Goal: Obtain resource: Obtain resource

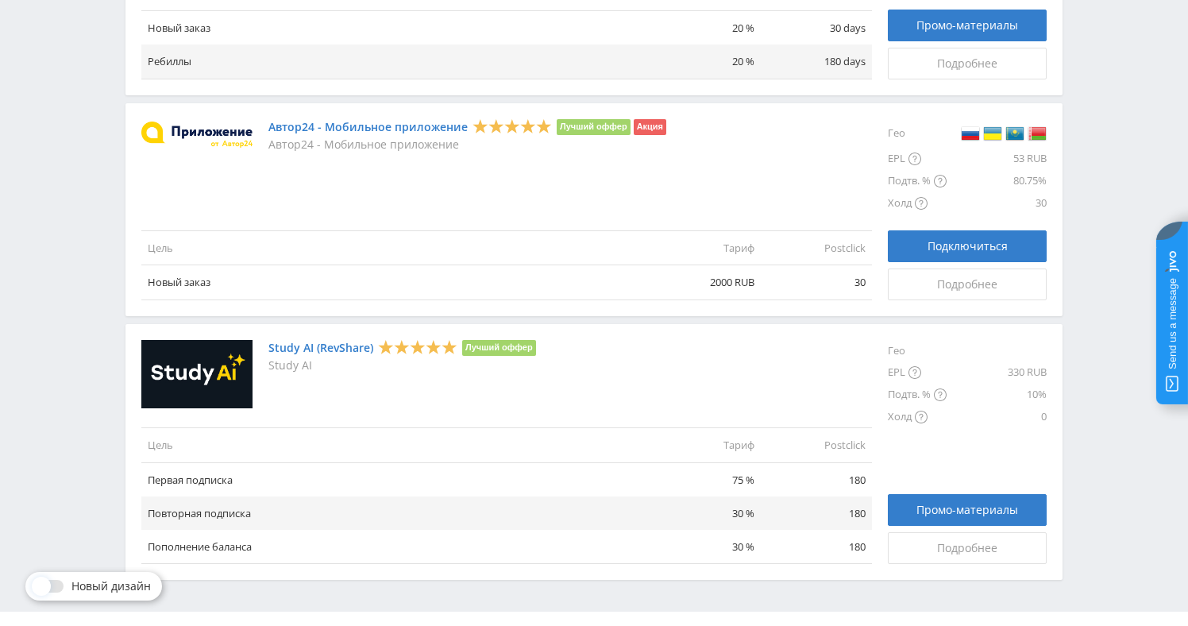
scroll to position [1836, 0]
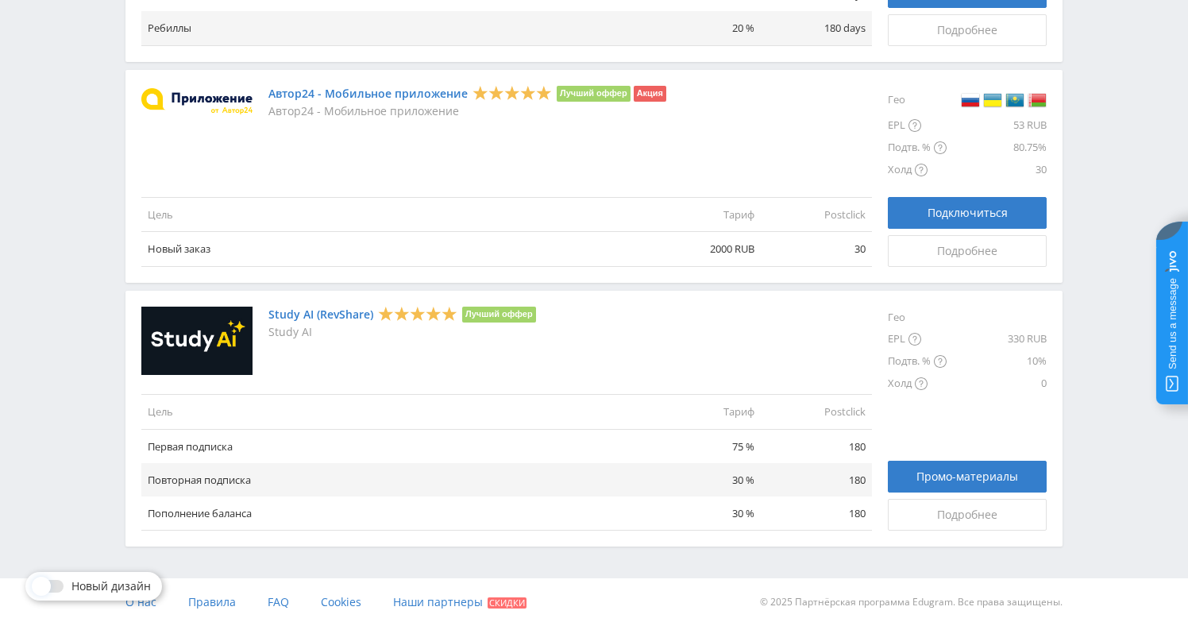
click at [47, 584] on span at bounding box center [41, 585] width 19 height 19
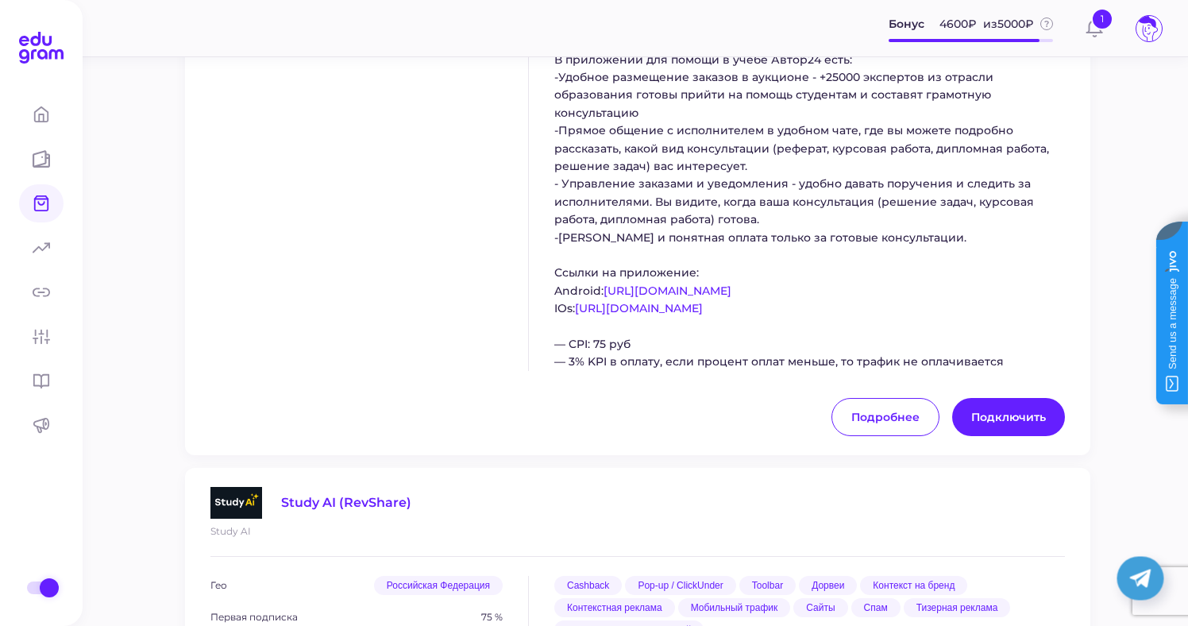
scroll to position [3750, 0]
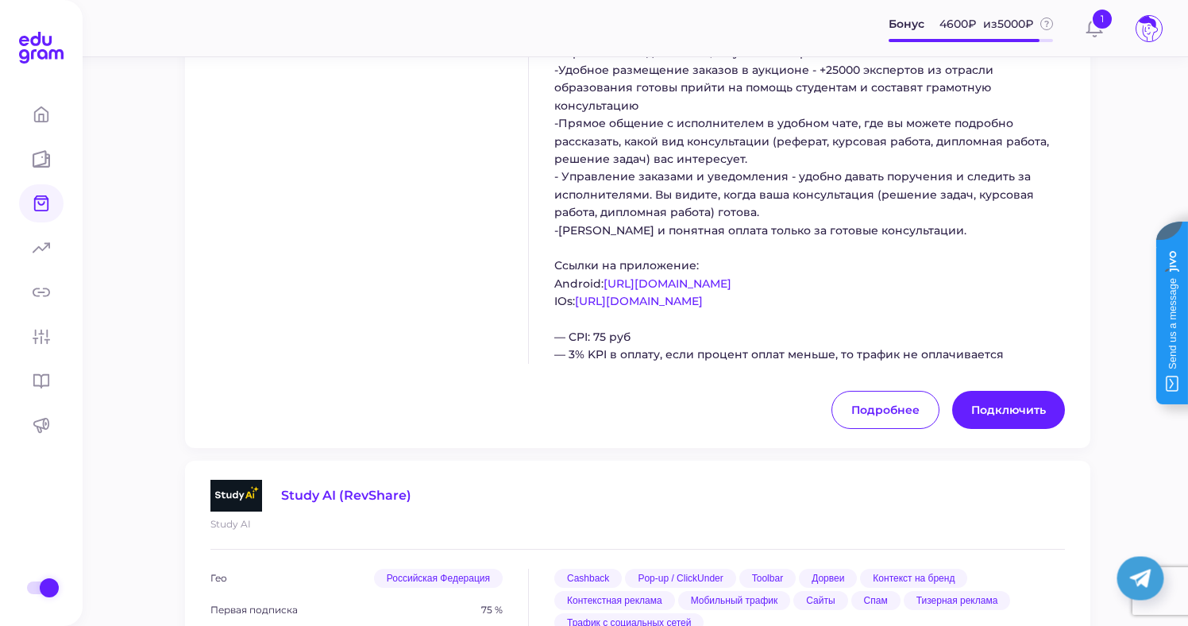
scroll to position [3750, 0]
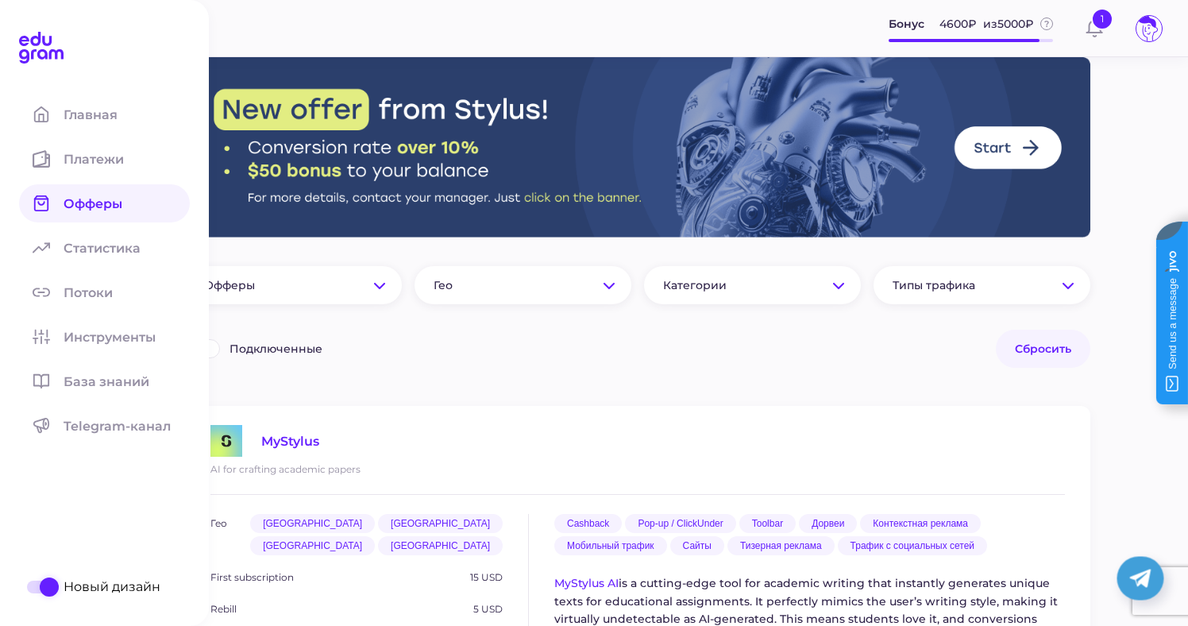
click at [38, 586] on div at bounding box center [41, 586] width 16 height 13
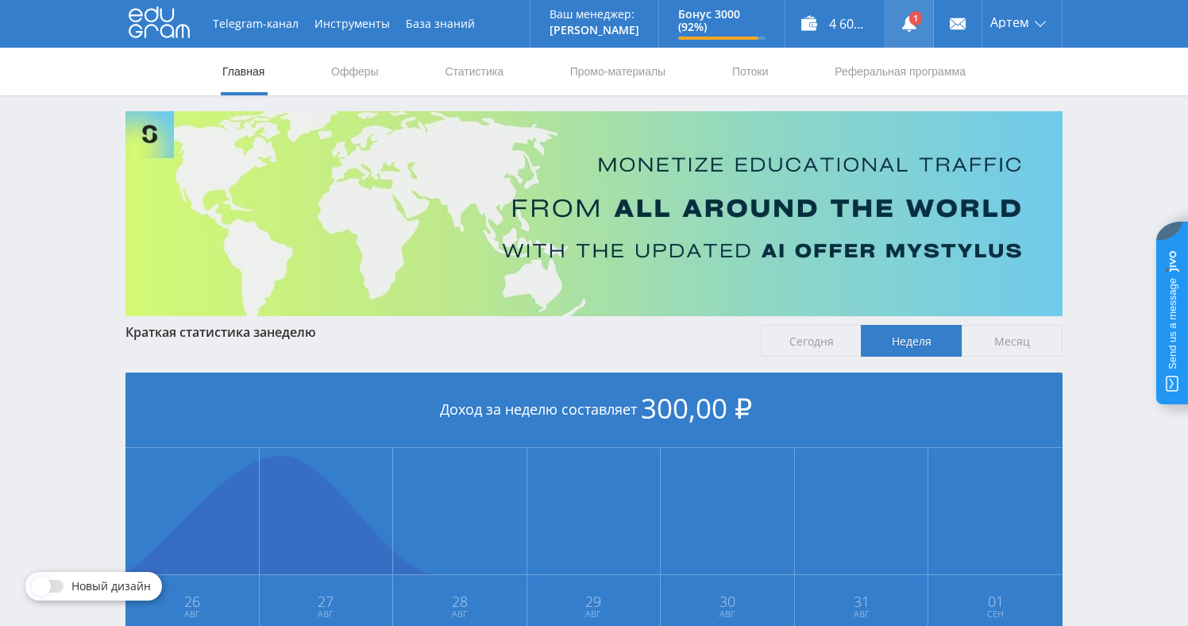
click at [912, 33] on link at bounding box center [909, 24] width 48 height 48
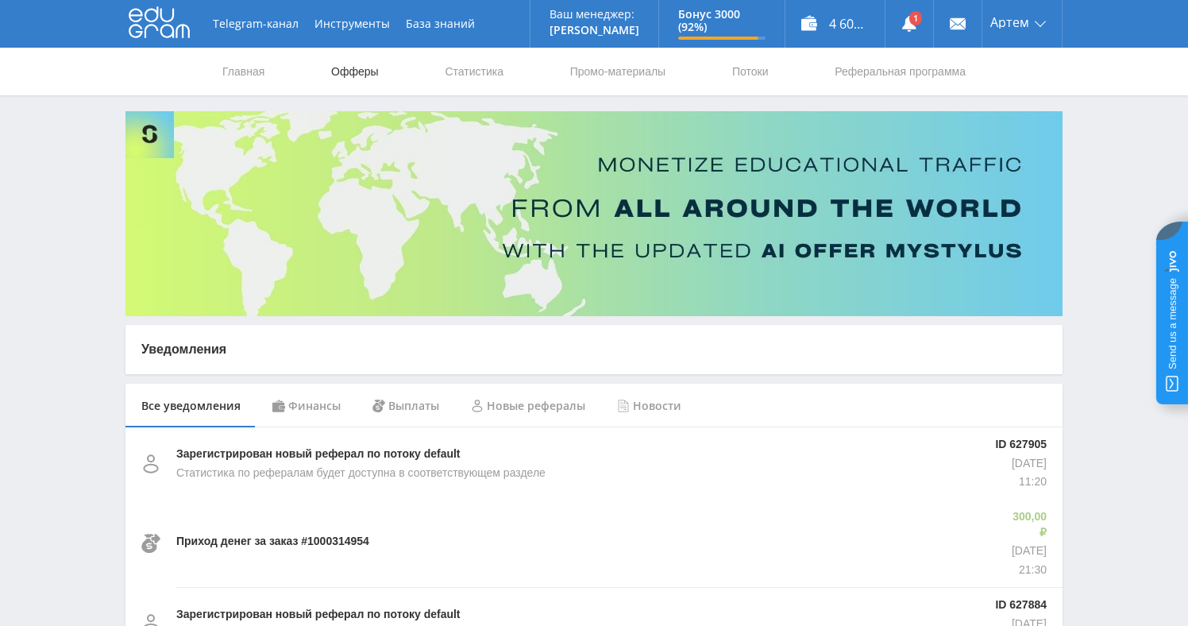
click at [359, 69] on link "Офферы" at bounding box center [355, 72] width 51 height 48
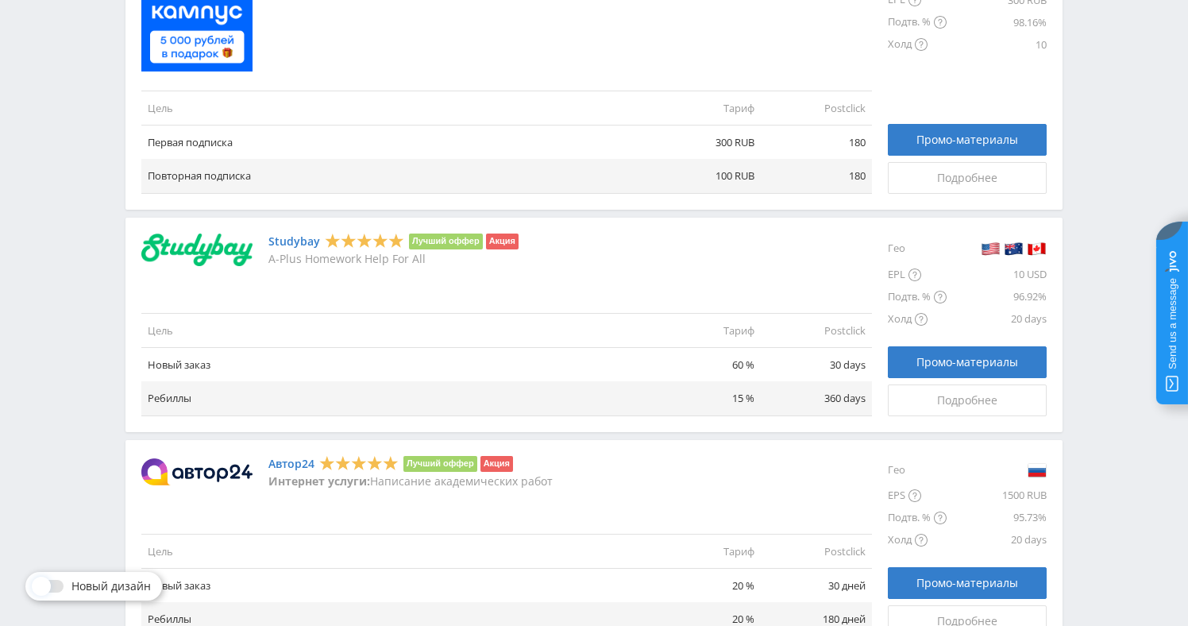
scroll to position [1836, 0]
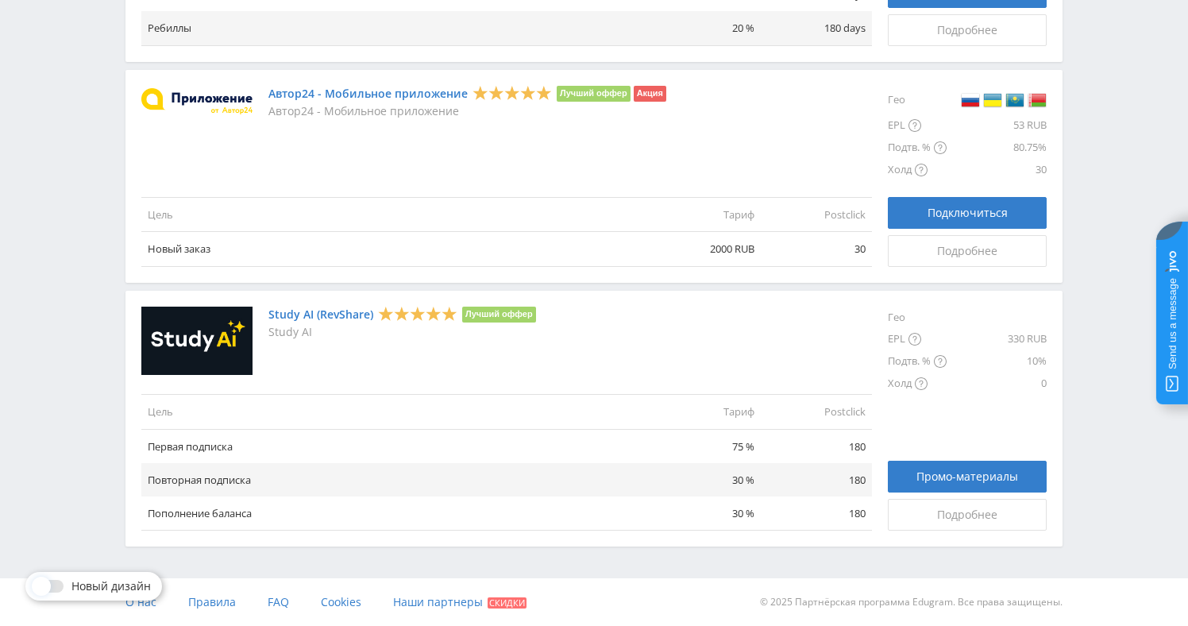
click at [333, 312] on link "Study AI (RevShare)" at bounding box center [320, 314] width 105 height 13
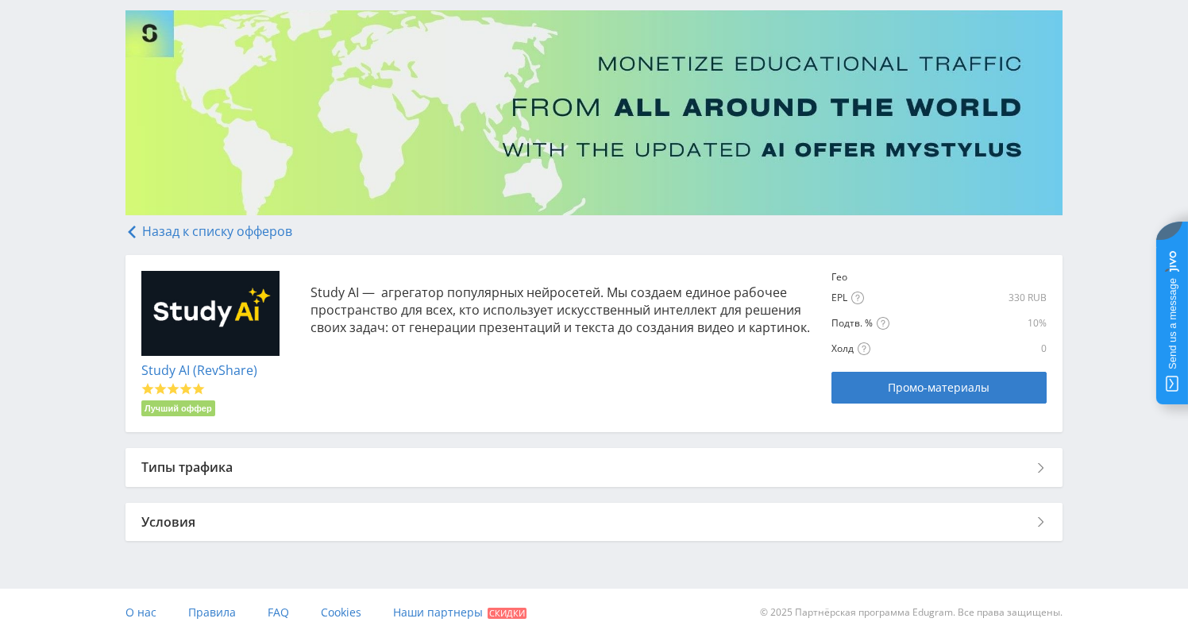
scroll to position [111, 0]
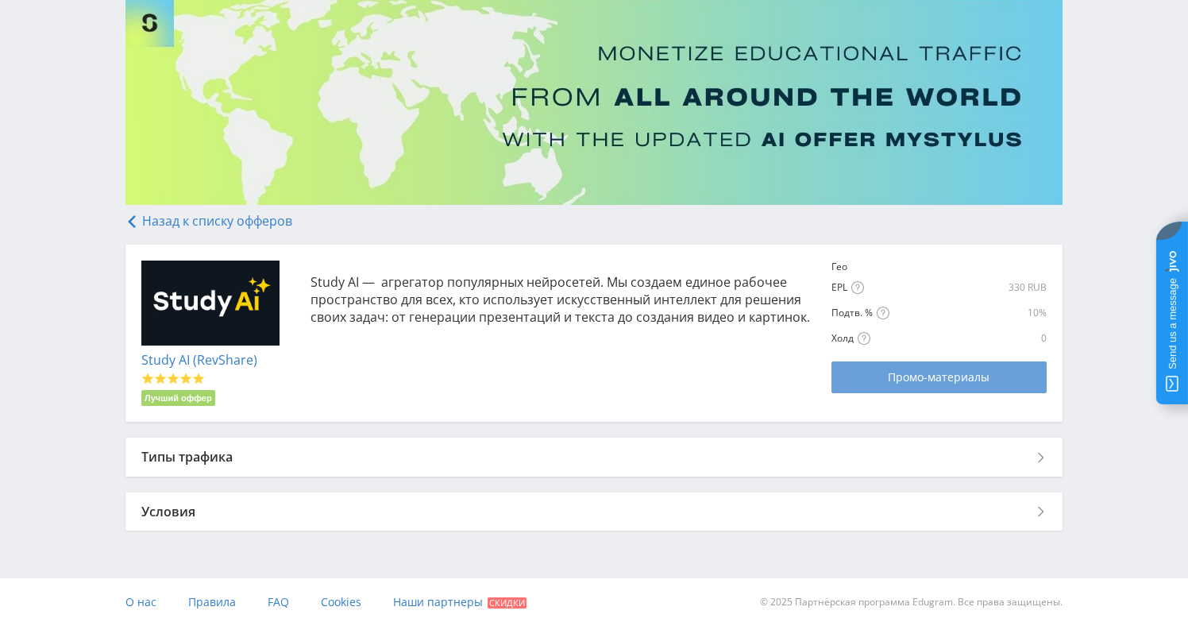
click at [877, 385] on link "Промо-материалы" at bounding box center [938, 377] width 214 height 32
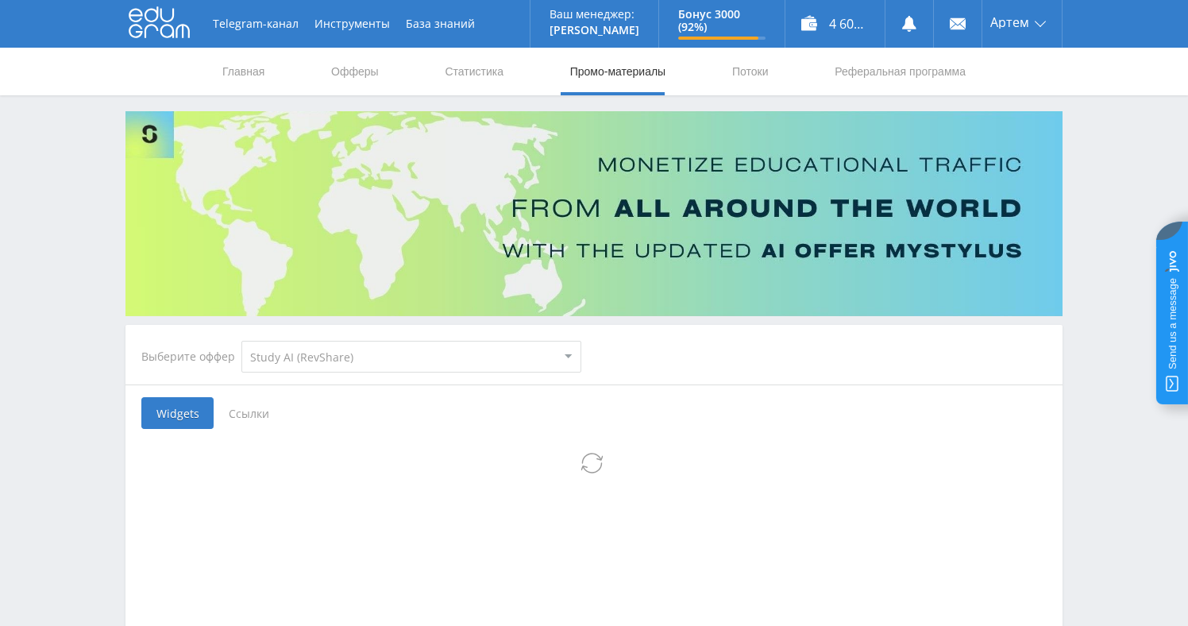
select select "376"
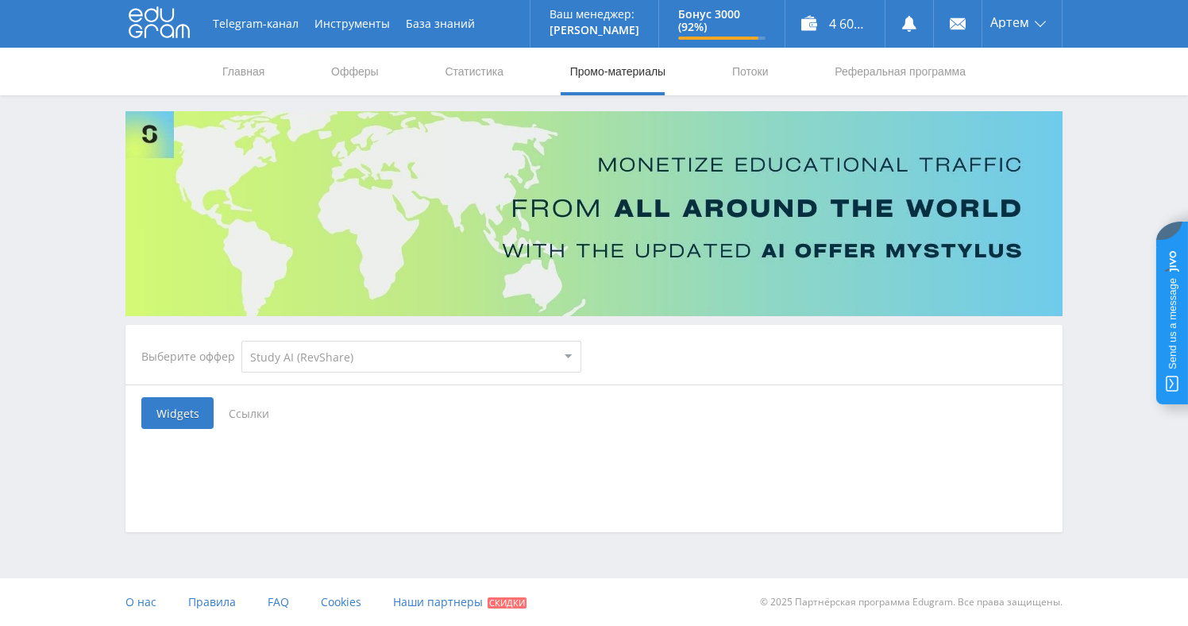
click at [256, 411] on span "Ссылки" at bounding box center [249, 413] width 71 height 32
click at [0, 0] on input "Ссылки" at bounding box center [0, 0] width 0 height 0
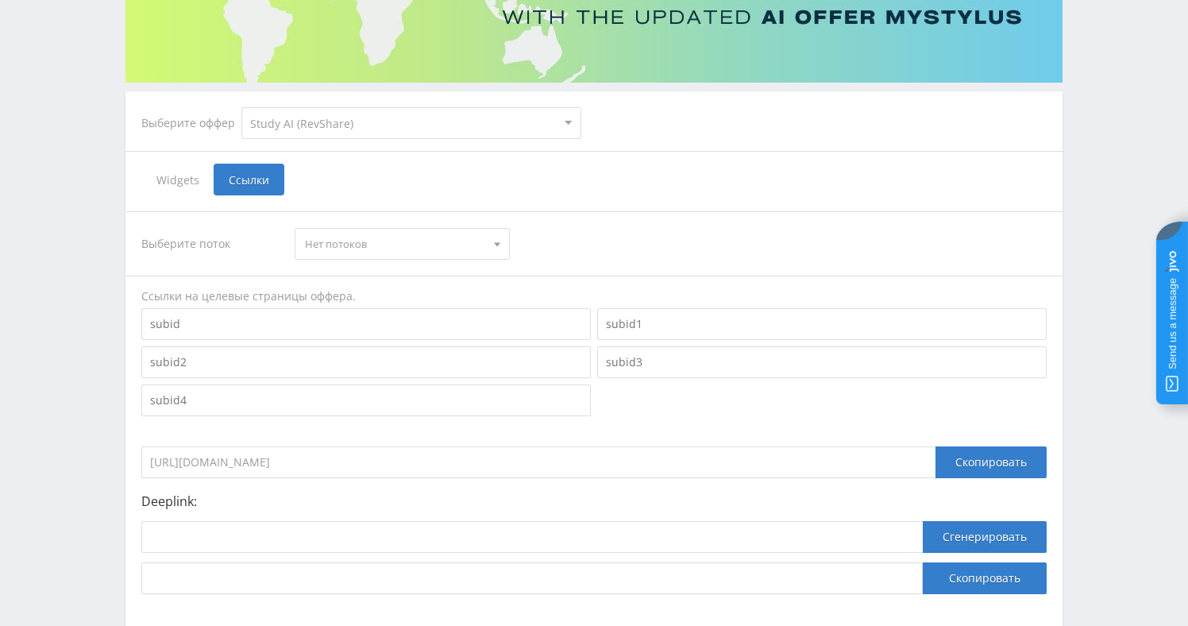
scroll to position [231, 0]
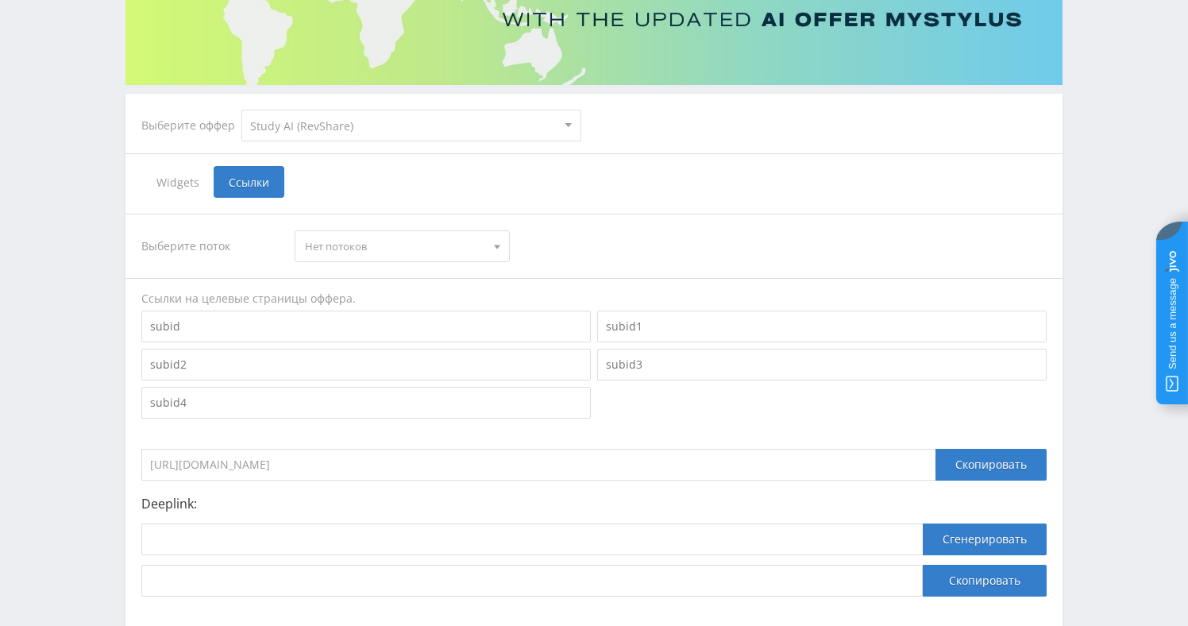
click at [345, 258] on span "Нет потоков" at bounding box center [394, 246] width 179 height 30
click at [345, 276] on button "Нет потоков" at bounding box center [401, 275] width 213 height 22
click at [333, 131] on select "MyStylus MyStylus - Revshare Кампус AI Studybay Автор24 Studybay [GEOGRAPHIC_DA…" at bounding box center [411, 126] width 340 height 32
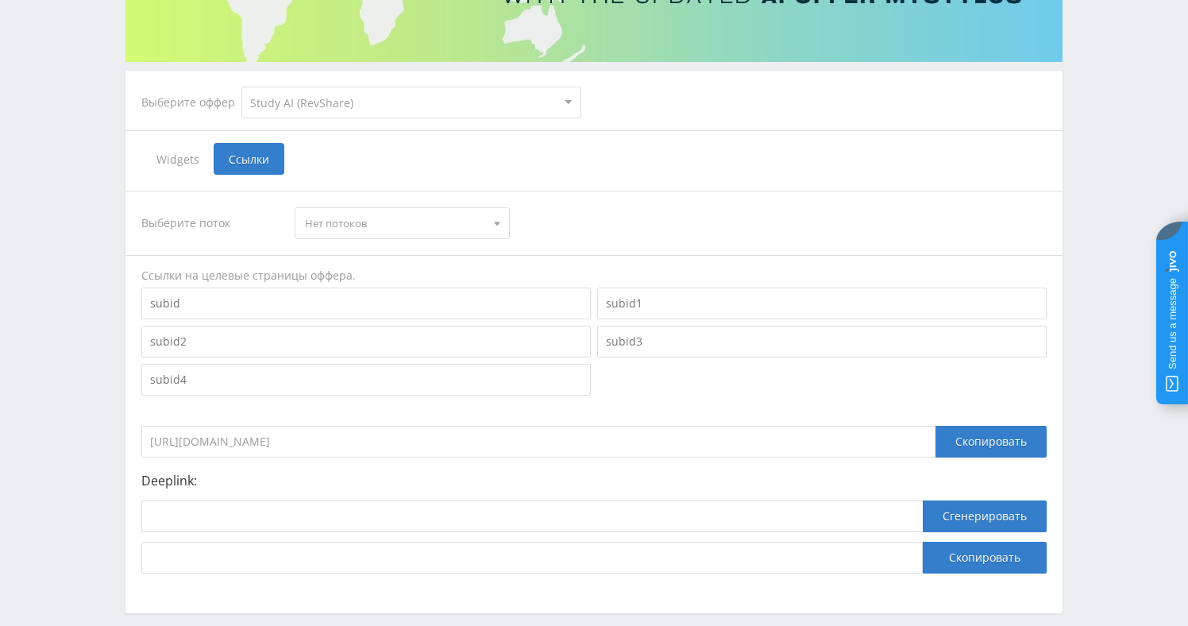
click at [233, 295] on input at bounding box center [365, 303] width 449 height 32
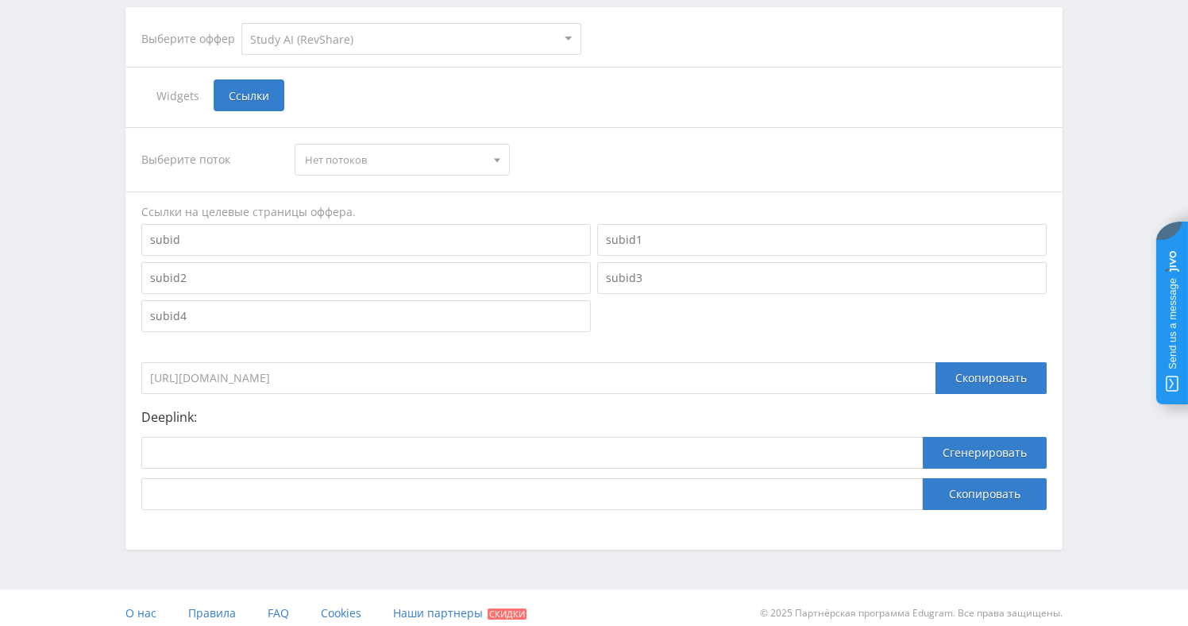
scroll to position [329, 0]
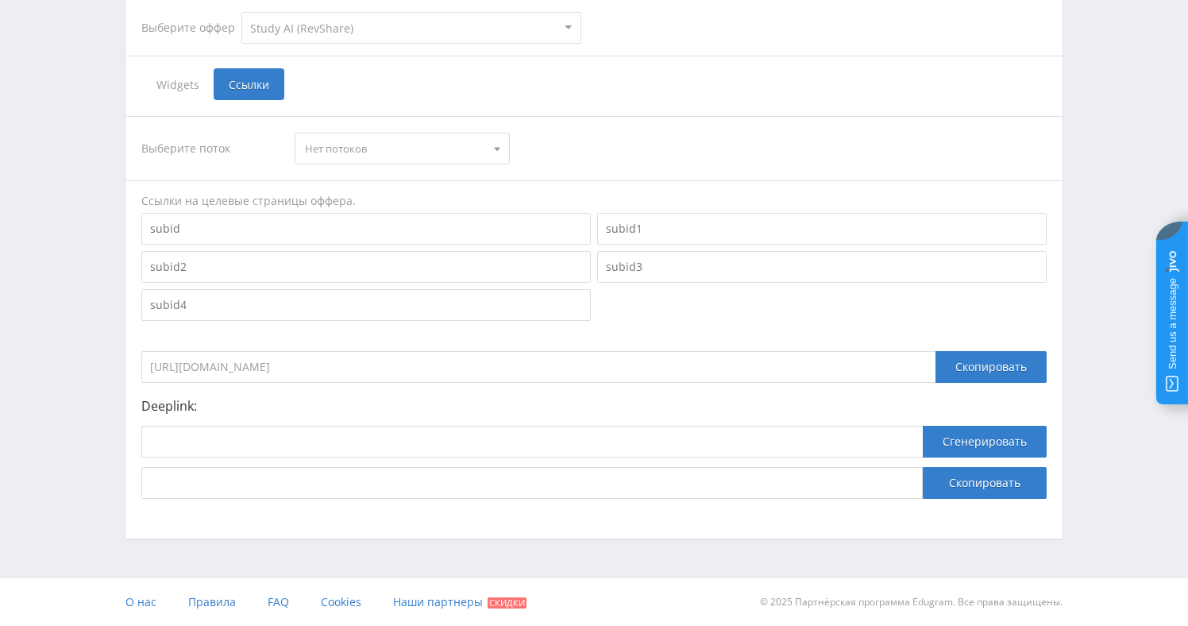
click at [292, 378] on input "[URL][DOMAIN_NAME]" at bounding box center [538, 367] width 794 height 32
click at [237, 229] on input at bounding box center [365, 229] width 449 height 32
type input "[PERSON_NAME]"
click at [448, 333] on div "Выберите поток Нет потоков Нет потоков Ссылки на целевые страницы оффера. [PERS…" at bounding box center [593, 307] width 905 height 383
click at [336, 364] on input "[URL][DOMAIN_NAME]" at bounding box center [538, 367] width 794 height 32
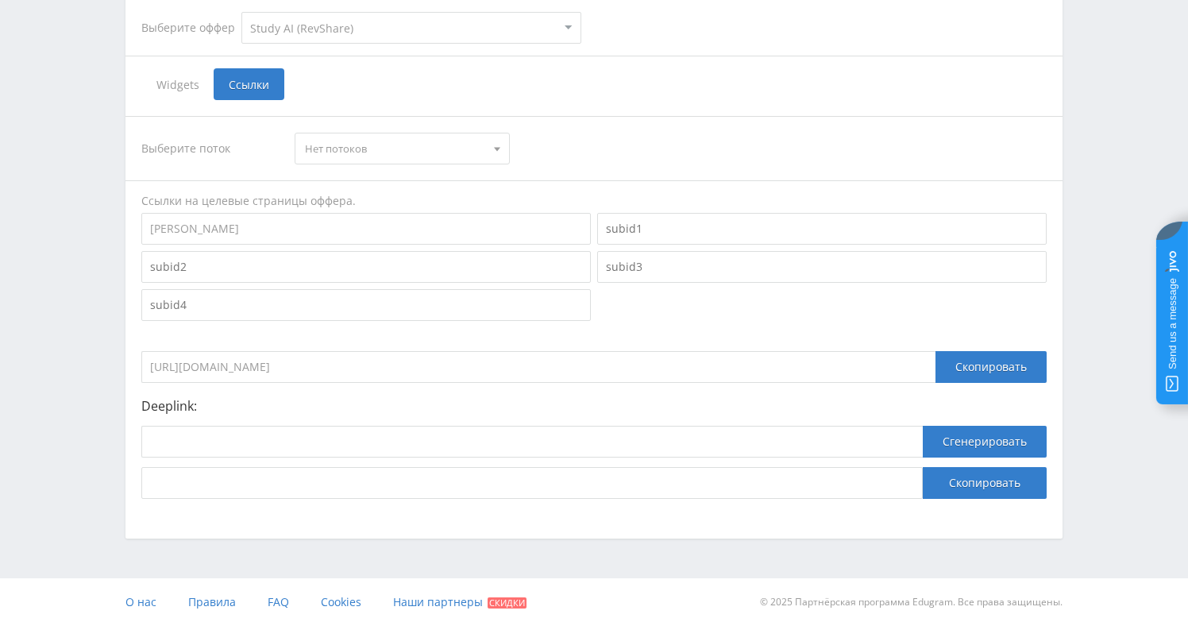
click at [336, 364] on input "[URL][DOMAIN_NAME]" at bounding box center [538, 367] width 794 height 32
click at [1009, 384] on div "Выберите поток Нет потоков Нет потоков Ссылки на целевые страницы оффера. [PERS…" at bounding box center [593, 307] width 905 height 383
click at [1003, 368] on div "Скопировать" at bounding box center [990, 367] width 111 height 32
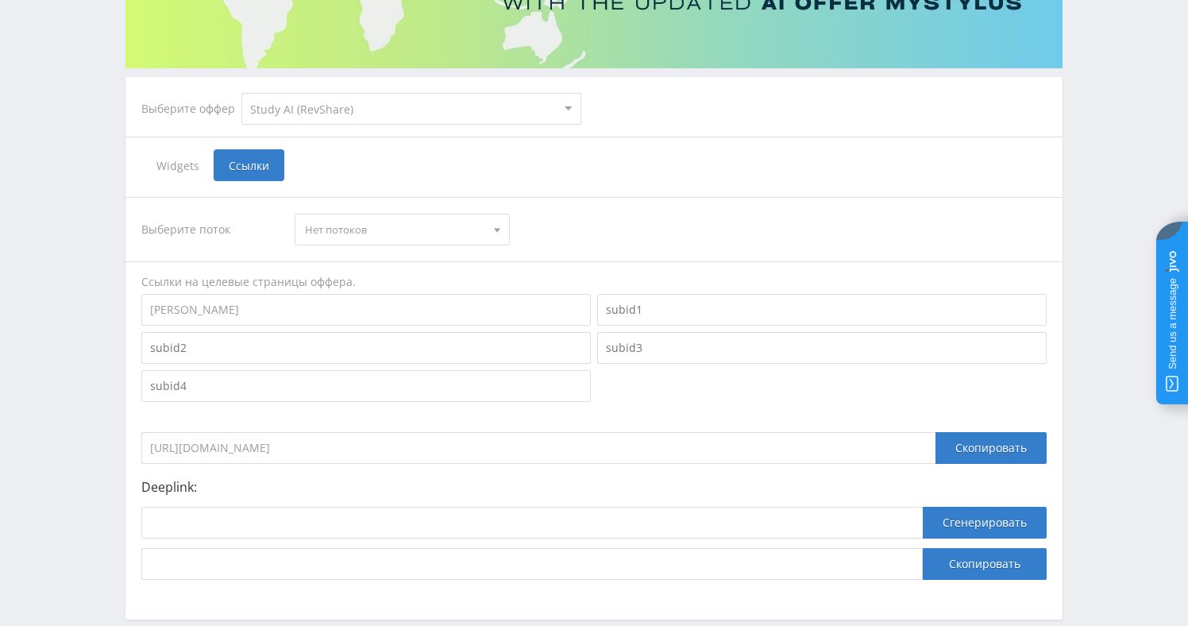
scroll to position [210, 0]
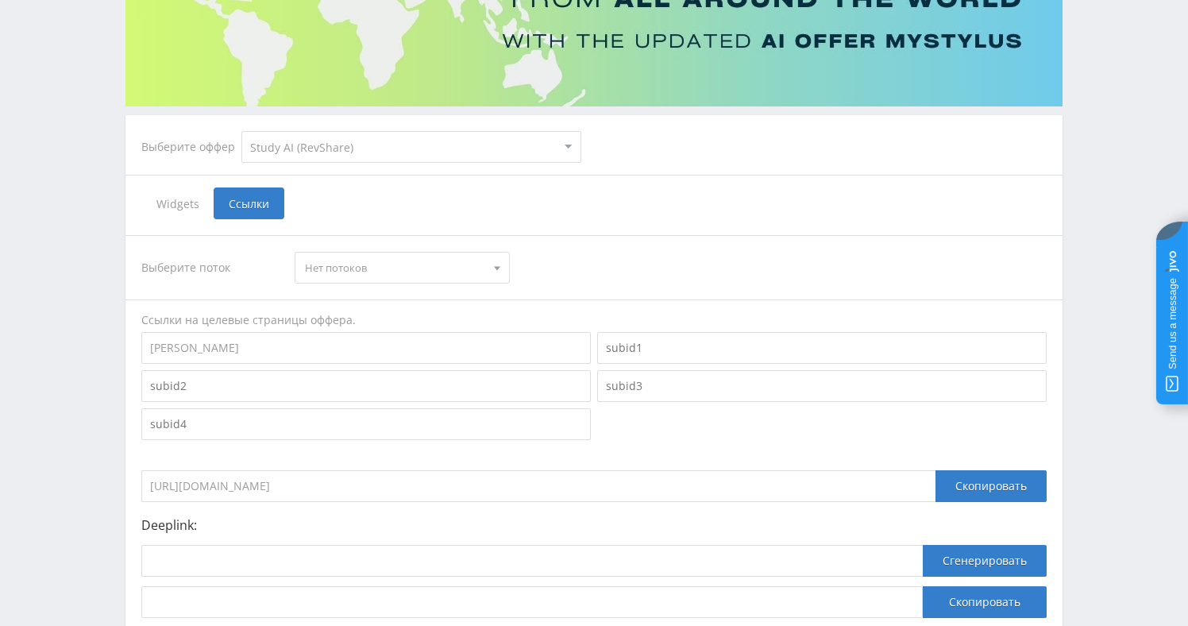
click at [438, 266] on span "Нет потоков" at bounding box center [394, 268] width 179 height 30
click at [414, 288] on button "Нет потоков" at bounding box center [401, 297] width 213 height 22
click at [577, 250] on div "Выберите поток Нет потоков Нет потоков Ссылки на целевые страницы оффера. [PERS…" at bounding box center [593, 426] width 905 height 383
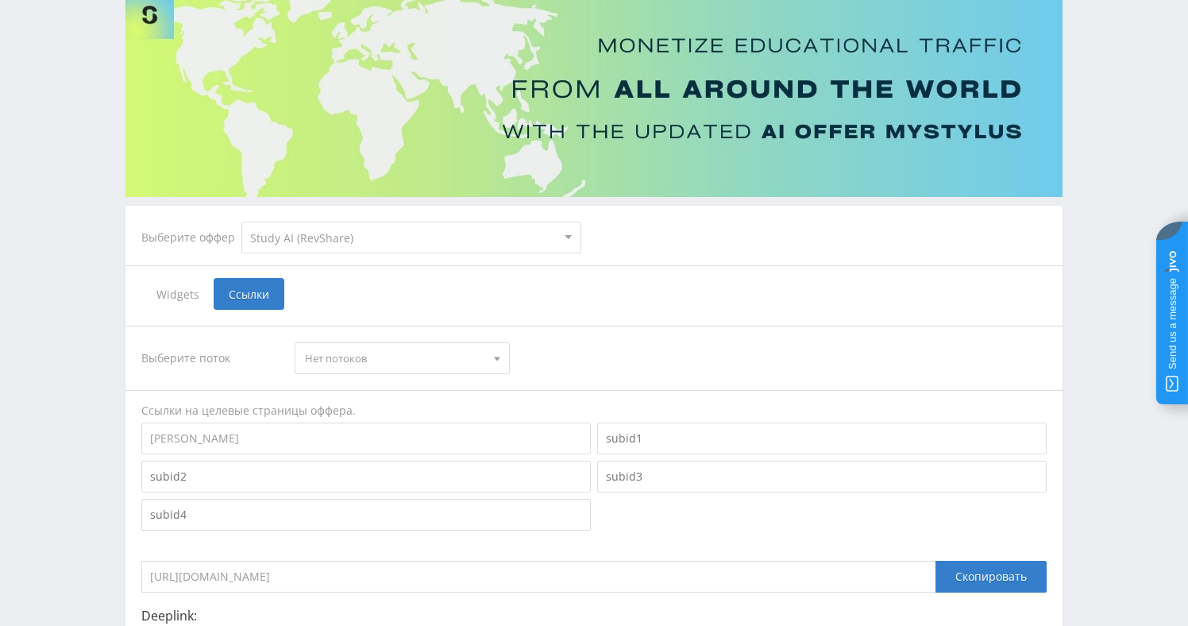
scroll to position [100, 0]
